Goal: Task Accomplishment & Management: Complete application form

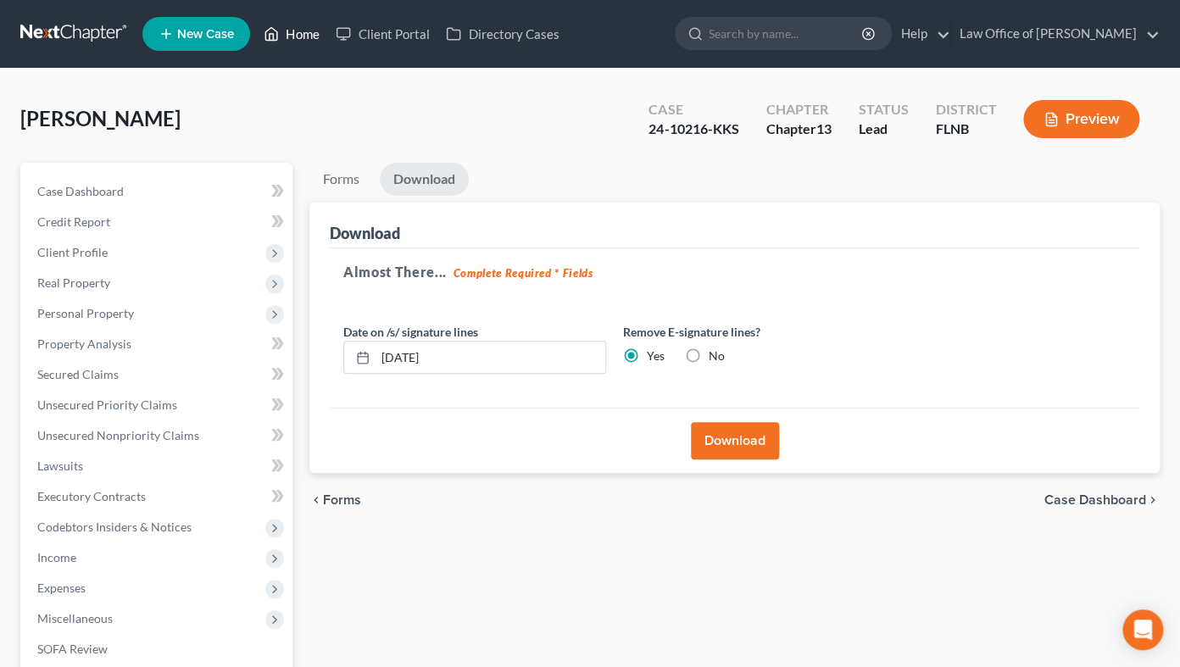
click at [298, 31] on link "Home" at bounding box center [291, 34] width 72 height 31
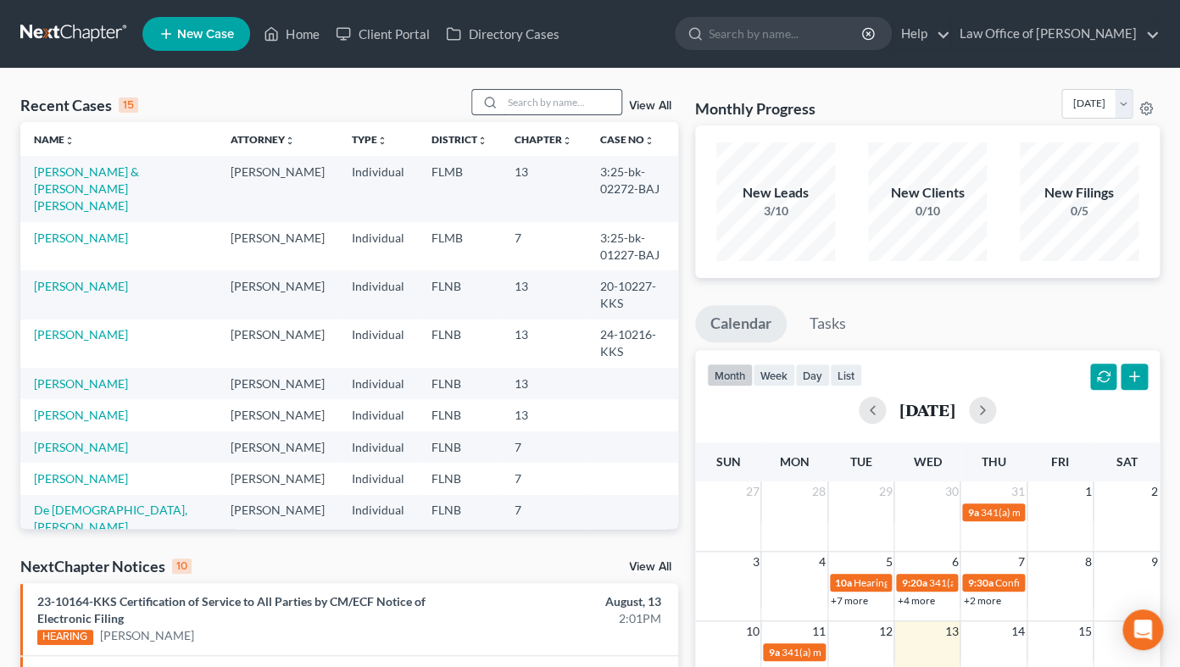
click at [515, 105] on input "search" at bounding box center [562, 102] width 119 height 25
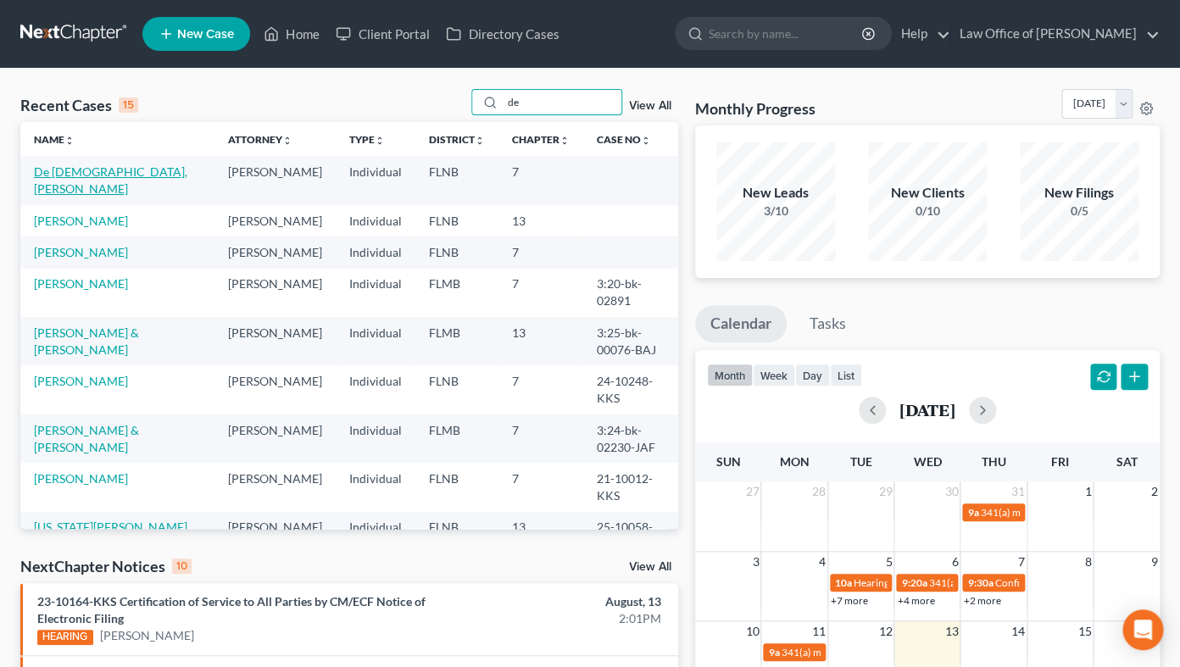
type input "de"
click at [75, 175] on link "De [DEMOGRAPHIC_DATA], [PERSON_NAME]" at bounding box center [110, 179] width 153 height 31
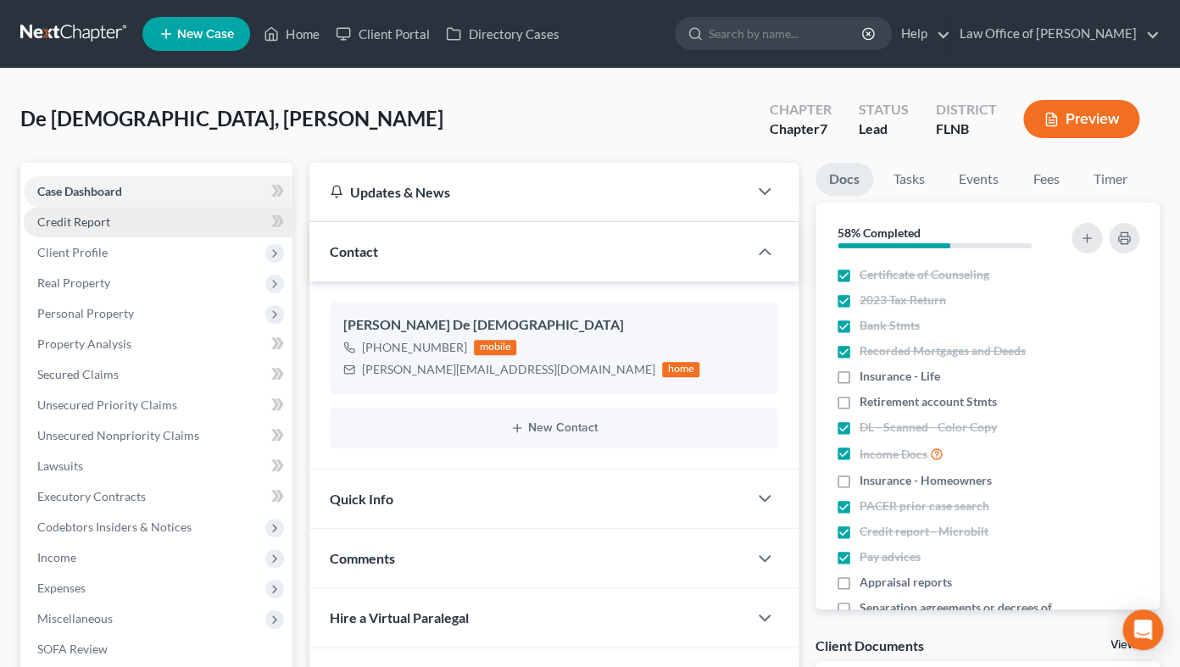
scroll to position [318, 0]
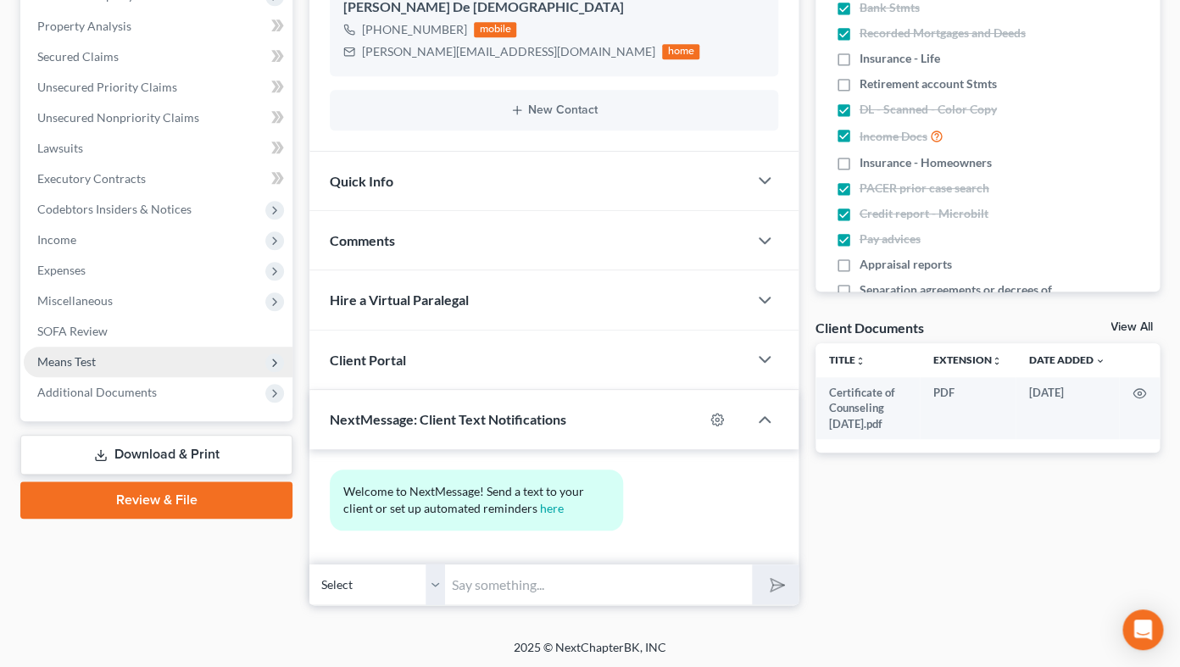
click at [135, 361] on span "Means Test" at bounding box center [158, 362] width 269 height 31
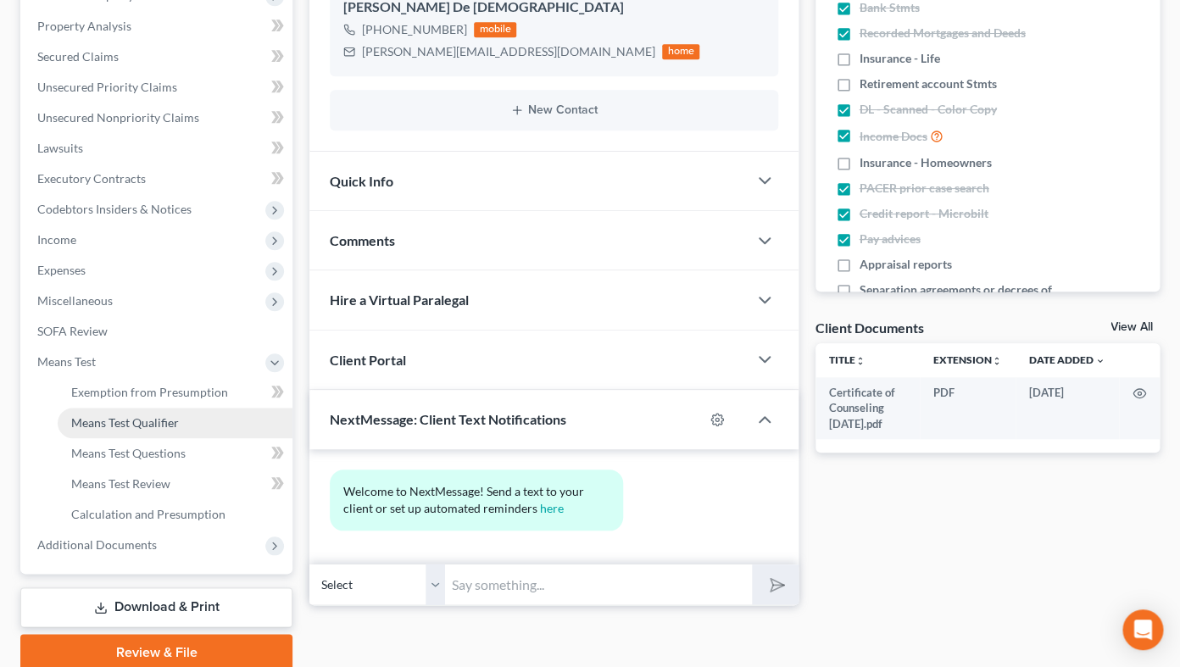
click at [135, 420] on span "Means Test Qualifier" at bounding box center [125, 422] width 108 height 14
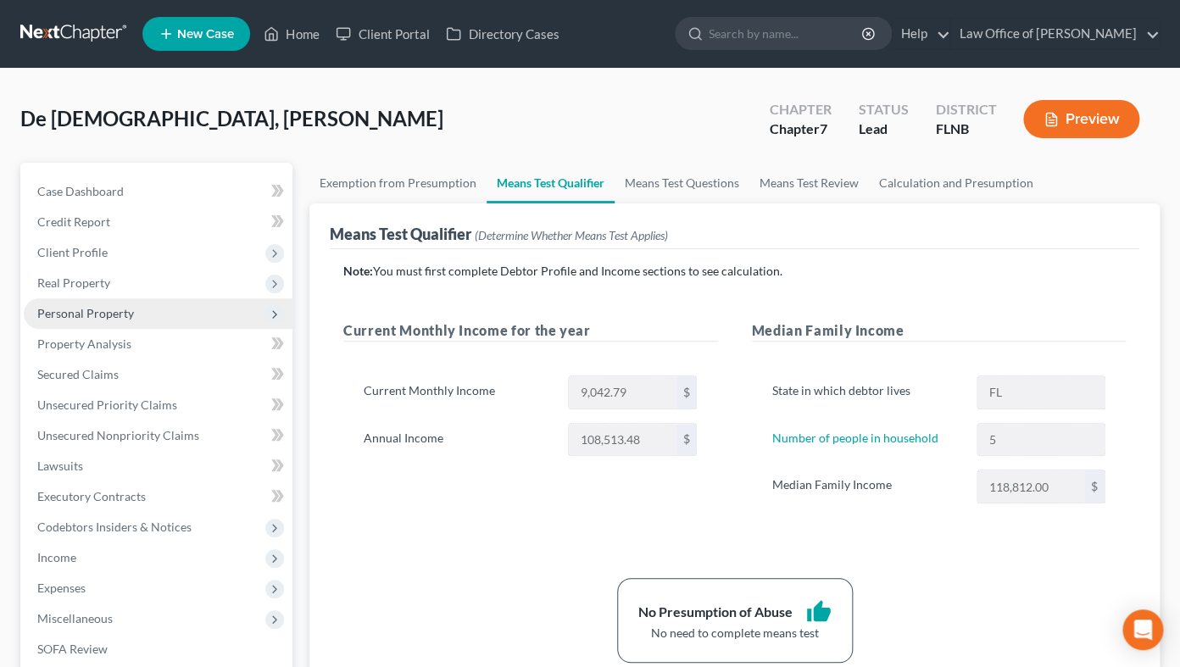
scroll to position [373, 0]
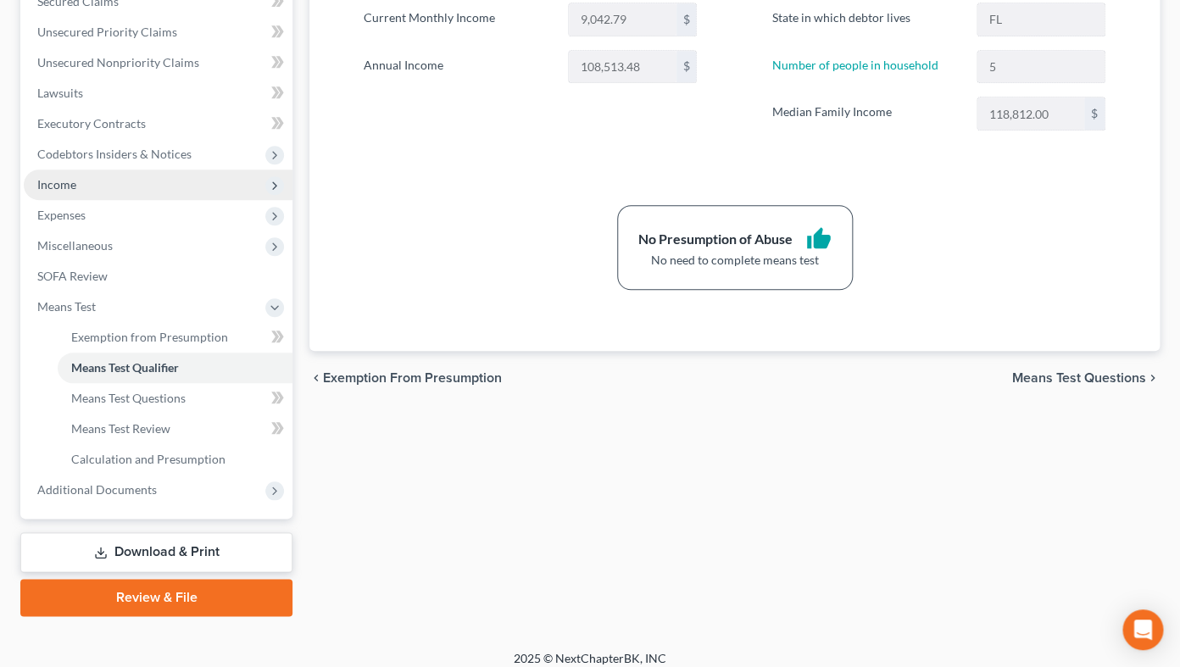
click at [79, 188] on span "Income" at bounding box center [158, 185] width 269 height 31
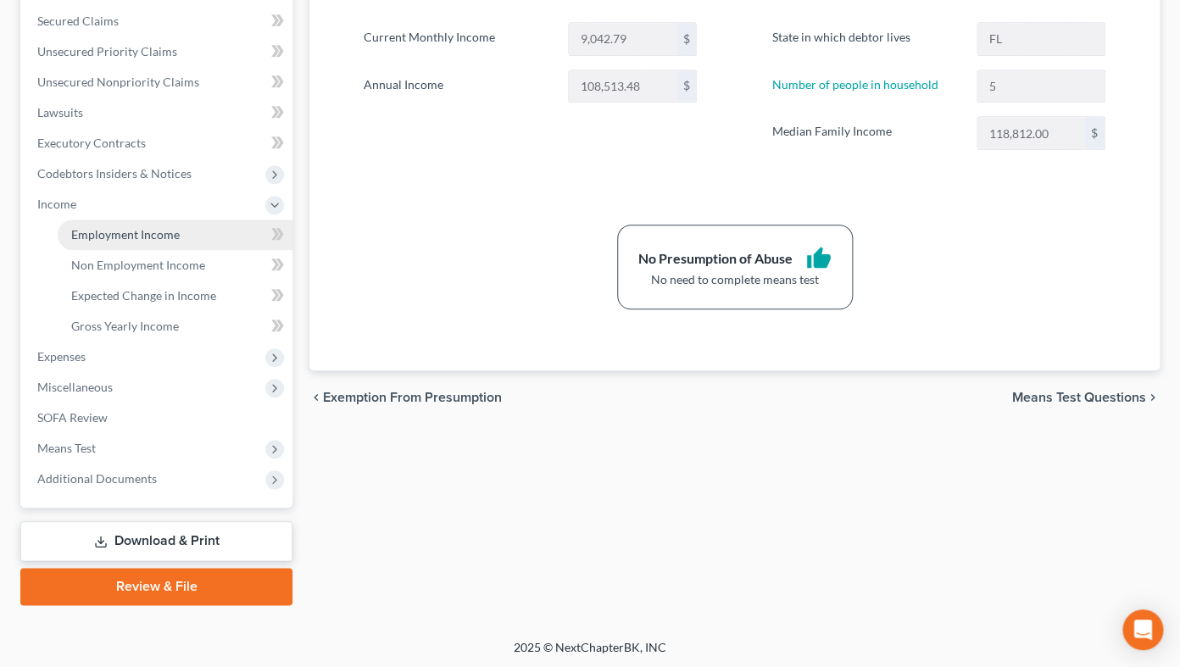
click at [91, 230] on span "Employment Income" at bounding box center [125, 234] width 108 height 14
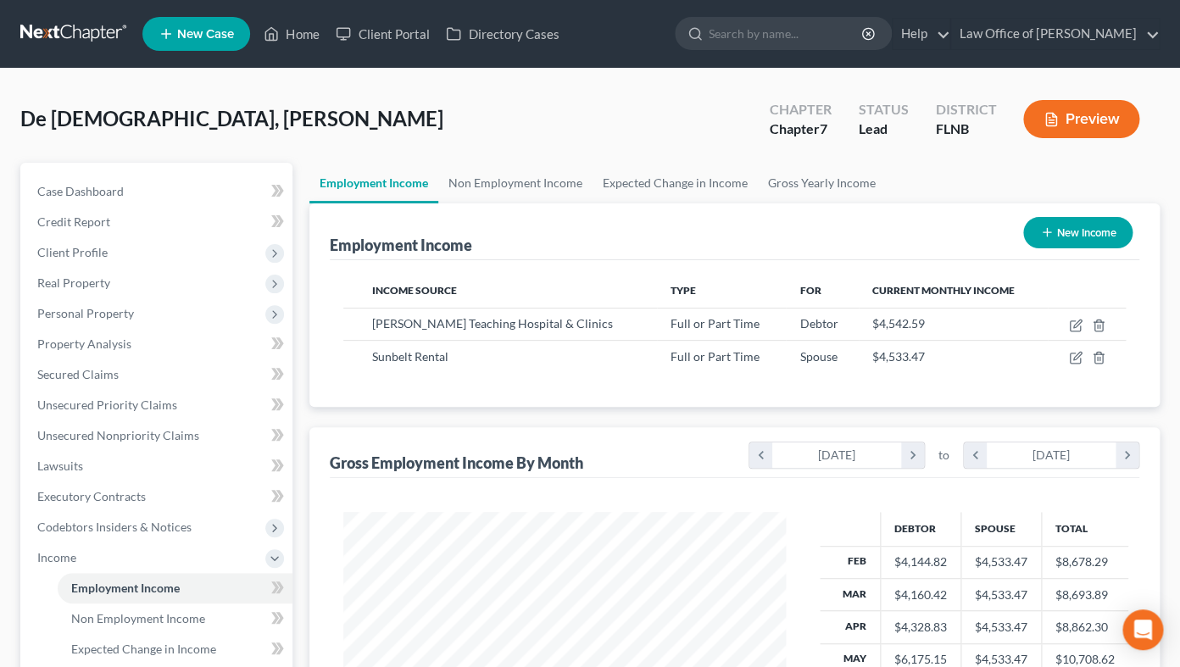
scroll to position [353, 0]
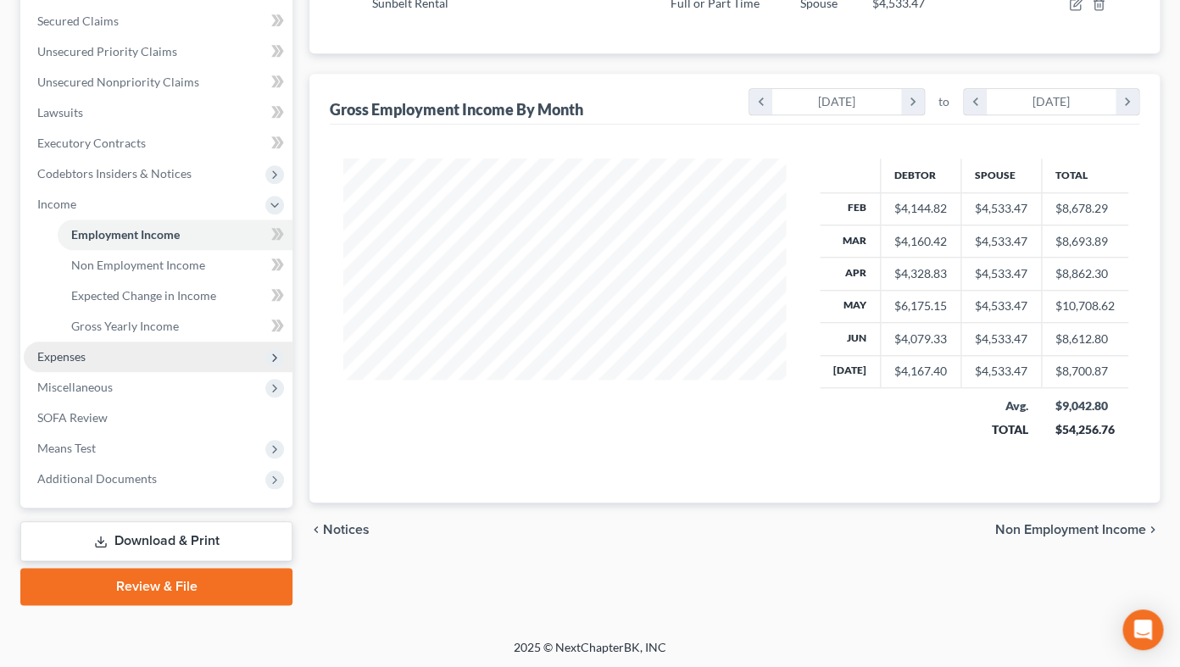
click at [48, 358] on span "Expenses" at bounding box center [61, 356] width 48 height 14
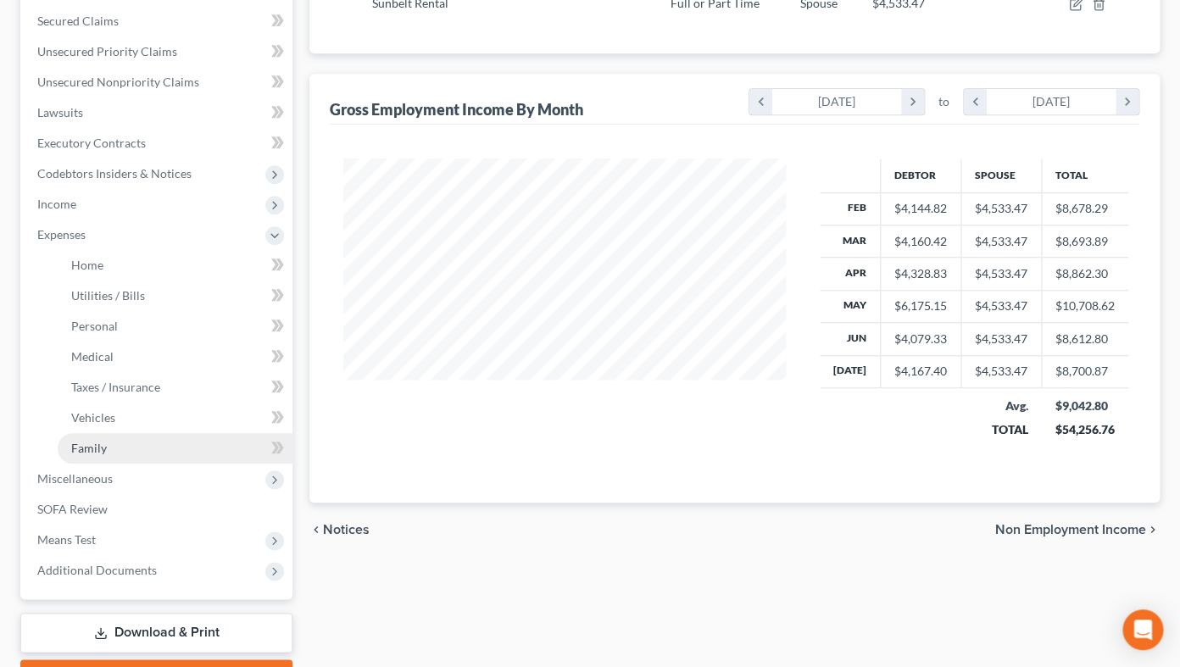
click at [99, 452] on span "Family" at bounding box center [89, 448] width 36 height 14
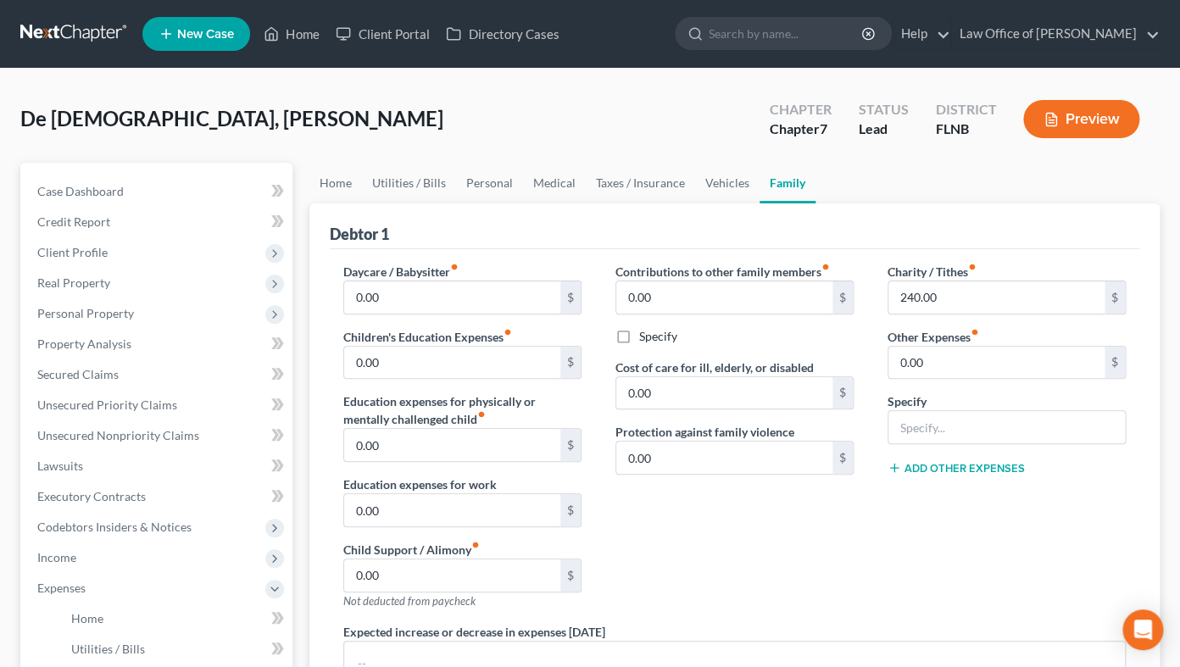
scroll to position [373, 0]
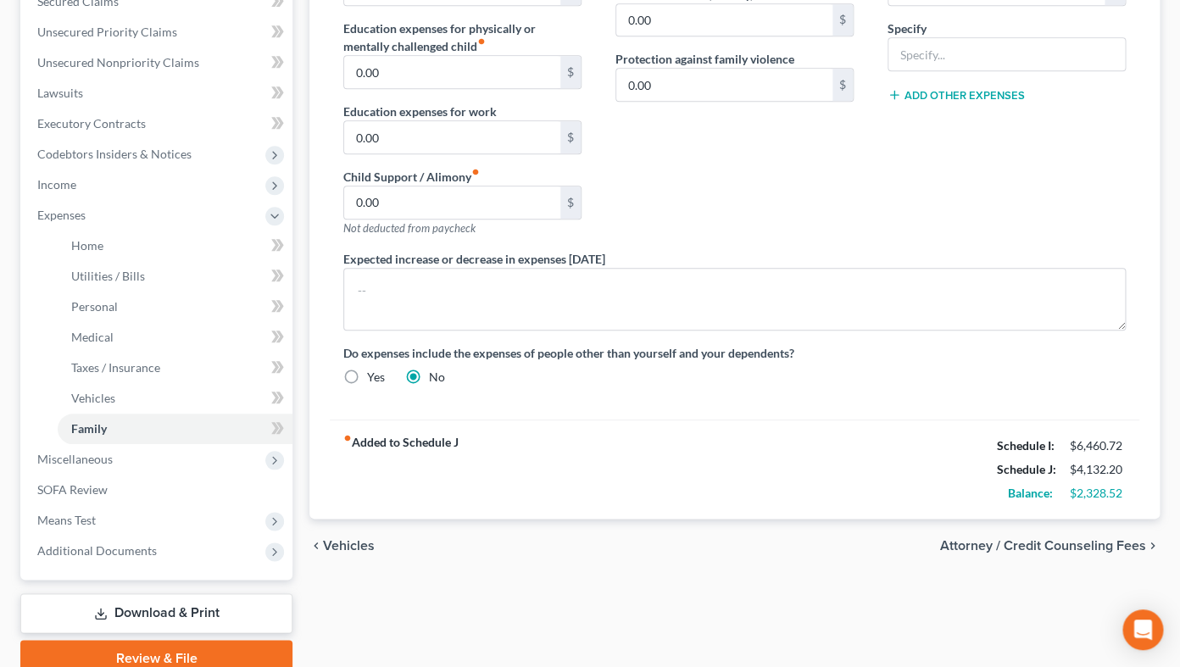
click at [758, 576] on div "Home Utilities / Bills Personal Medical Taxes / Insurance Vehicles Family Debto…" at bounding box center [734, 233] width 867 height 887
click at [63, 179] on span "Income" at bounding box center [56, 184] width 39 height 14
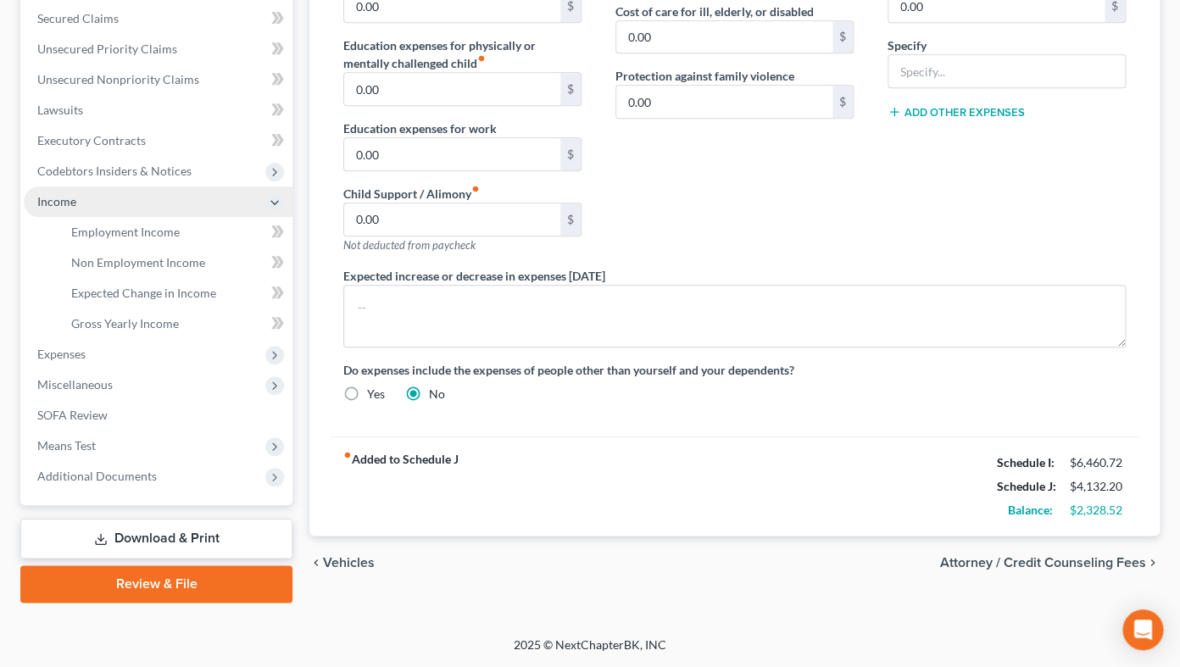
scroll to position [353, 0]
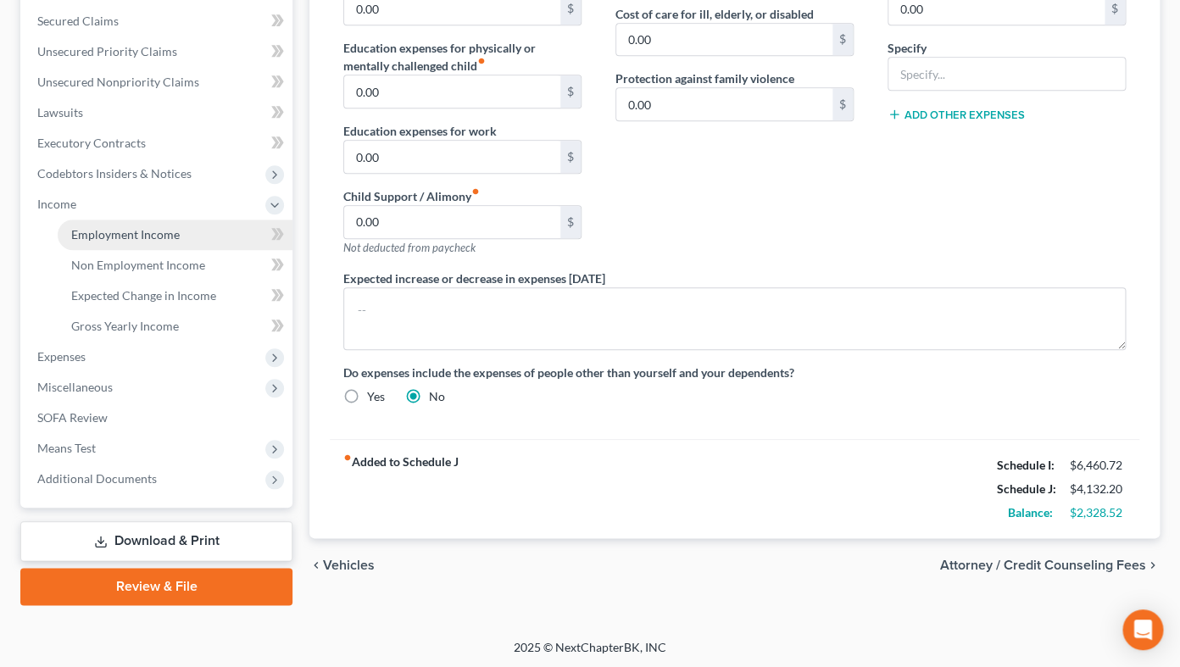
click at [114, 232] on span "Employment Income" at bounding box center [125, 234] width 108 height 14
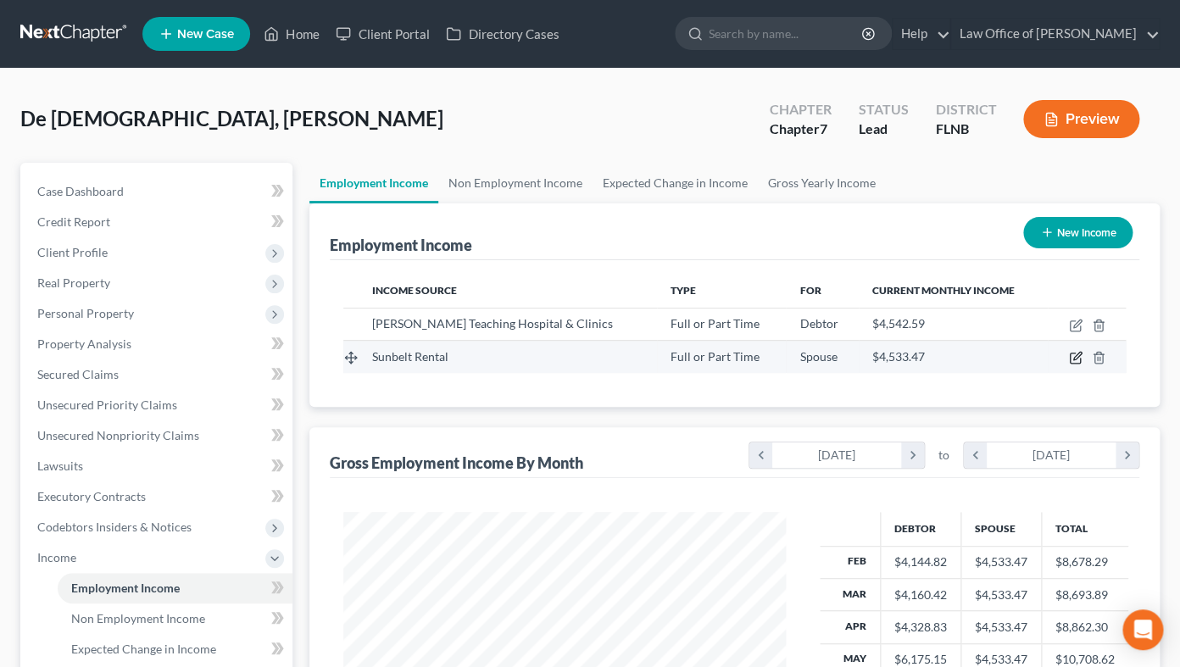
click at [1074, 359] on icon "button" at bounding box center [1077, 357] width 8 height 8
select select "0"
select select "9"
select select "2"
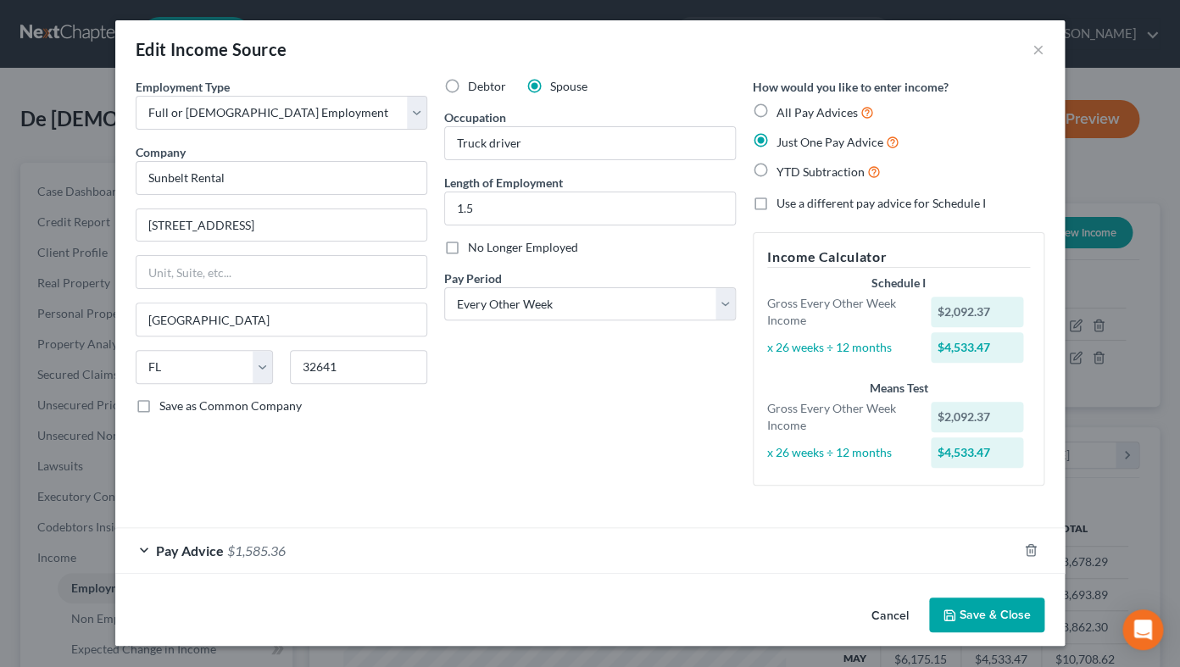
click at [340, 551] on div "Pay Advice $1,585.36" at bounding box center [566, 550] width 902 height 45
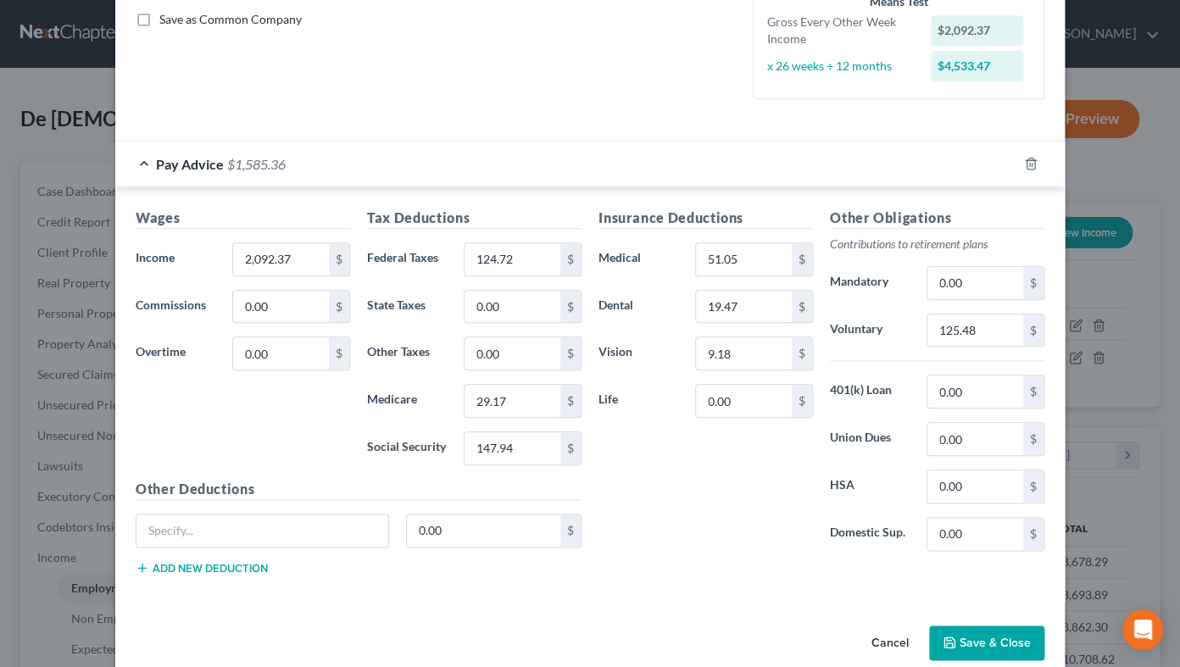
scroll to position [411, 0]
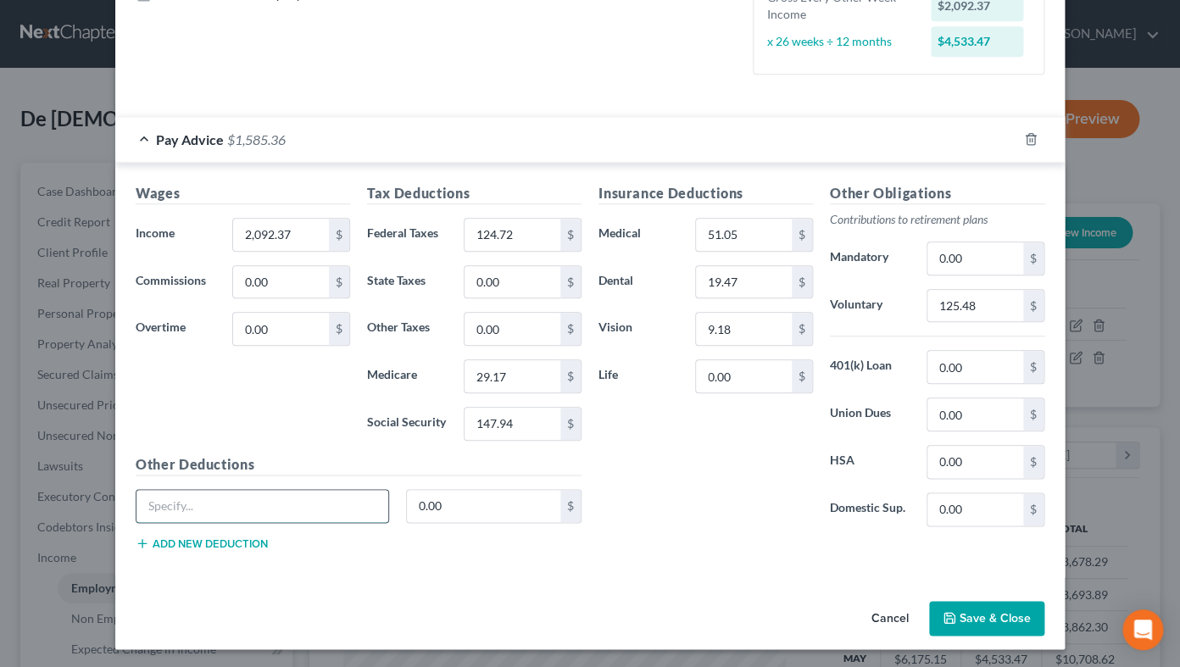
click at [260, 509] on input "text" at bounding box center [262, 506] width 252 height 32
type input "Disability insurance"
type input "16.47"
click at [245, 235] on input "2,092.37" at bounding box center [281, 235] width 96 height 32
click at [256, 229] on input "2,092.37" at bounding box center [281, 235] width 96 height 32
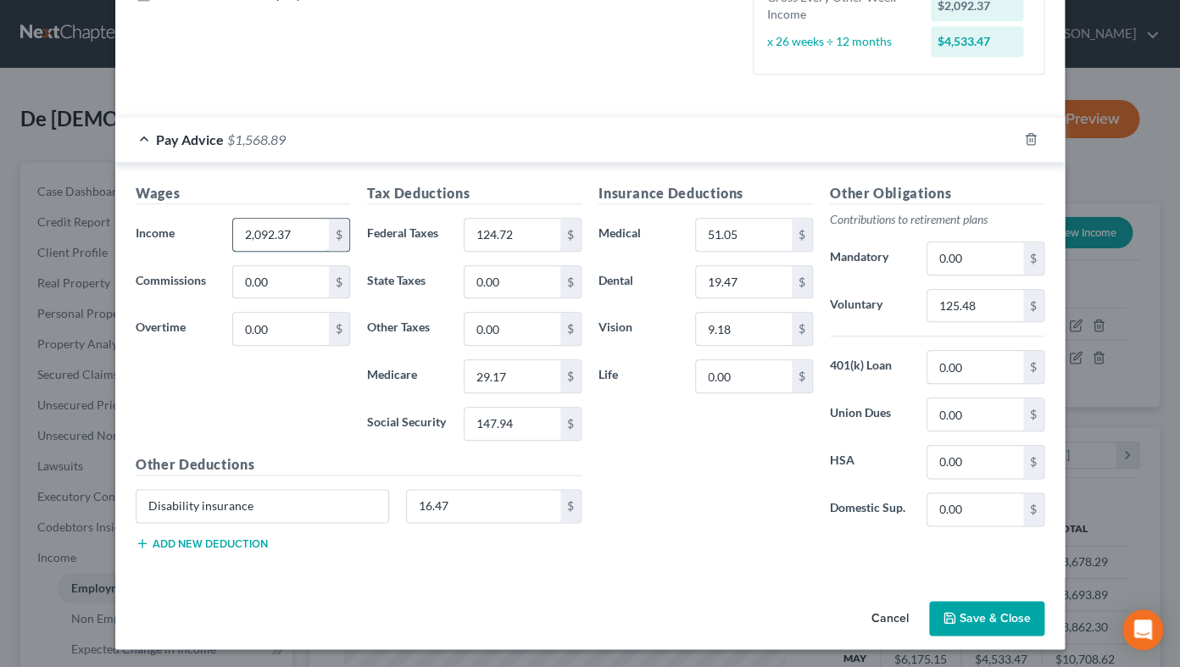
click at [270, 231] on input "2,092.37" at bounding box center [281, 235] width 96 height 32
drag, startPoint x: 303, startPoint y: 235, endPoint x: 221, endPoint y: 224, distance: 82.1
click at [233, 225] on input "20,912.37" at bounding box center [281, 235] width 96 height 32
type input "2,091.37"
click at [955, 616] on icon "button" at bounding box center [950, 618] width 14 height 14
